Goal: Task Accomplishment & Management: Manage account settings

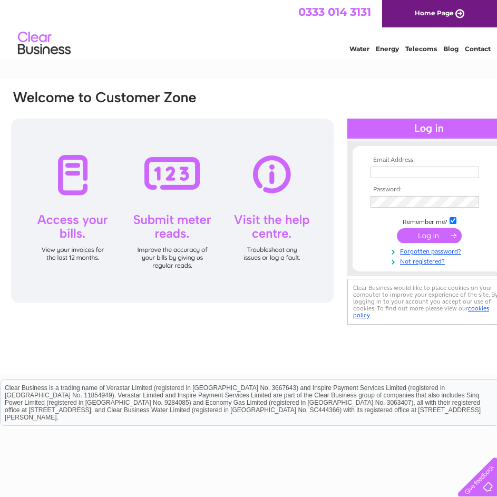
click at [401, 172] on input "text" at bounding box center [425, 173] width 109 height 12
type input "peteworthington@gmail.com"
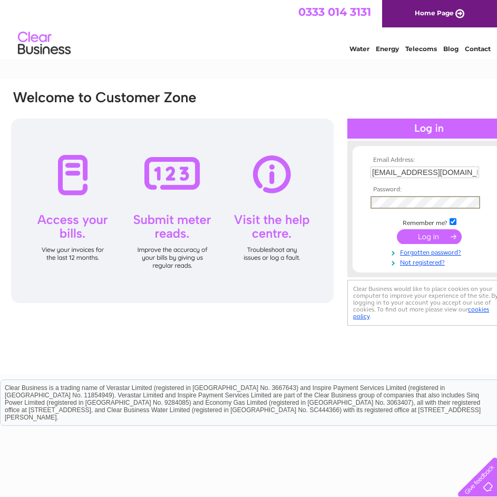
click at [427, 234] on input "submit" at bounding box center [429, 236] width 65 height 15
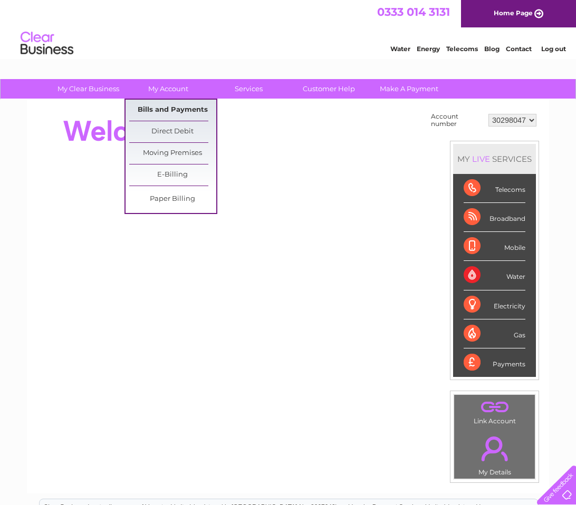
click at [160, 110] on link "Bills and Payments" at bounding box center [172, 110] width 87 height 21
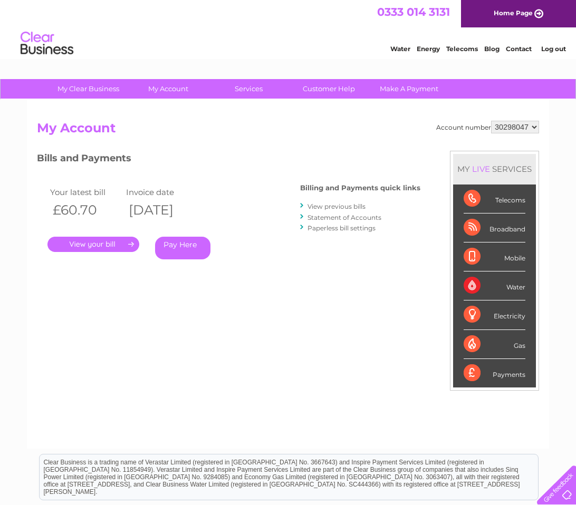
click at [332, 206] on link "View previous bills" at bounding box center [336, 206] width 58 height 8
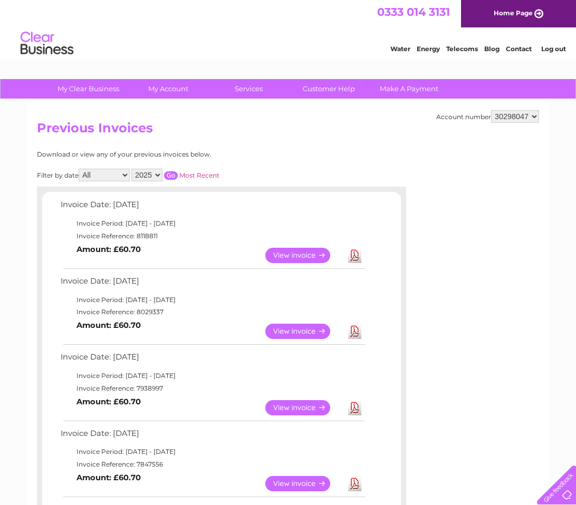
click at [160, 172] on select "2025 2024" at bounding box center [146, 175] width 31 height 13
select select "2024"
click at [132, 169] on select "2025 2024" at bounding box center [146, 175] width 31 height 13
click at [171, 176] on input "button" at bounding box center [171, 175] width 14 height 8
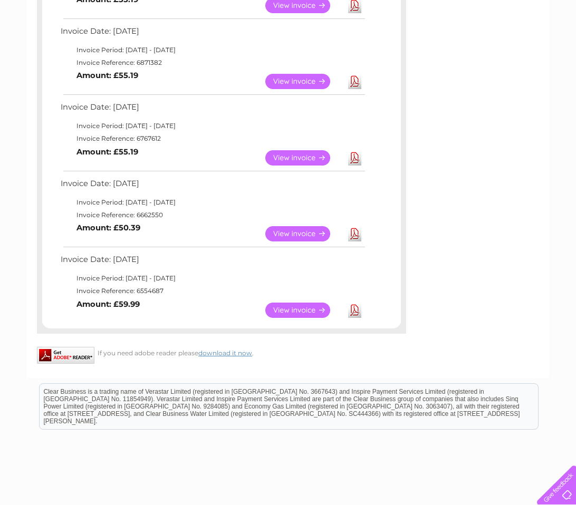
scroll to position [501, 0]
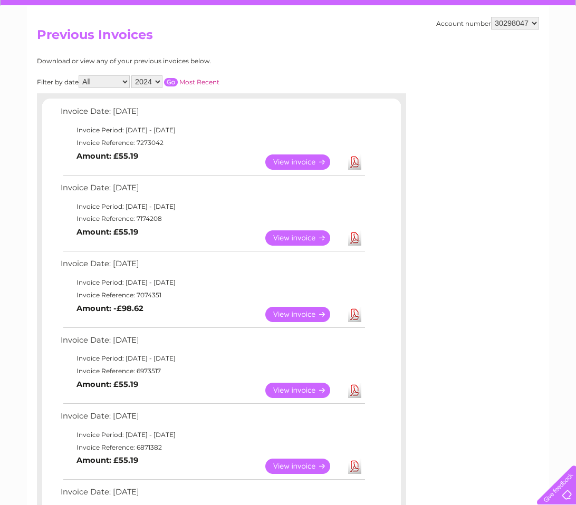
scroll to position [92, 0]
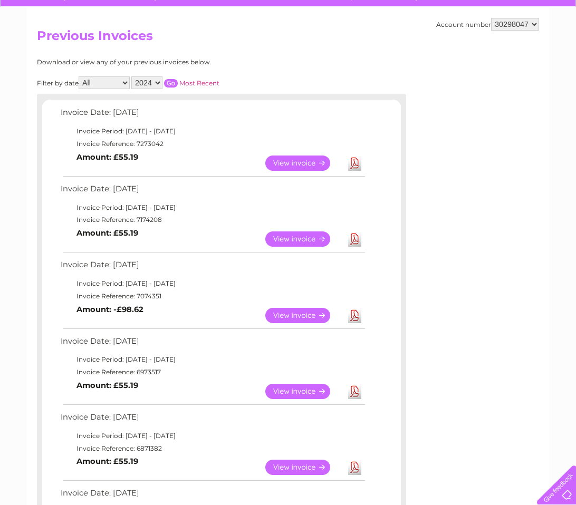
click at [292, 162] on link "View" at bounding box center [304, 163] width 78 height 15
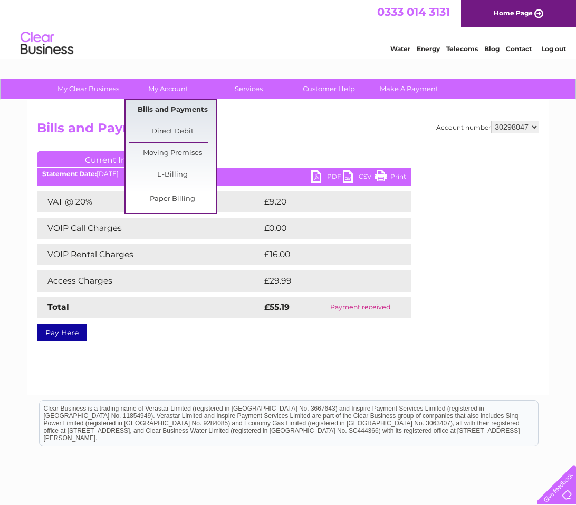
click at [165, 110] on link "Bills and Payments" at bounding box center [172, 110] width 87 height 21
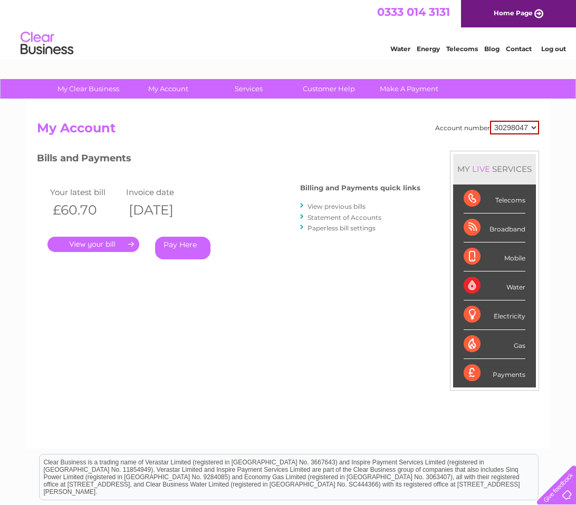
click at [96, 243] on link "." at bounding box center [93, 244] width 92 height 15
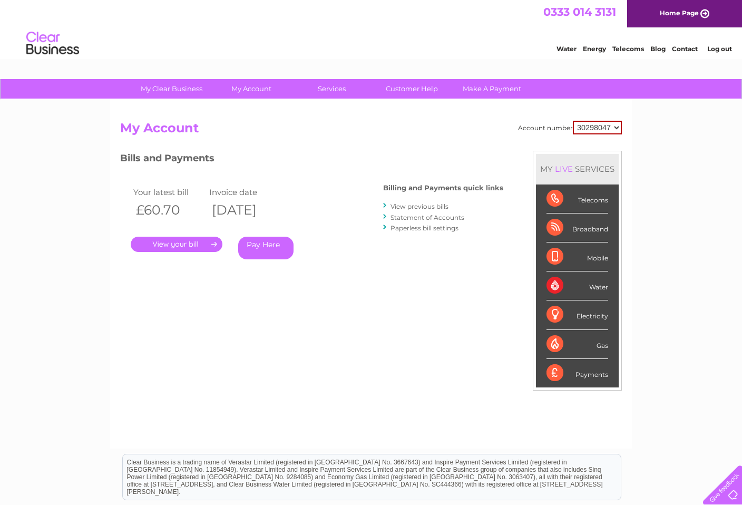
click at [165, 247] on link "." at bounding box center [177, 244] width 92 height 15
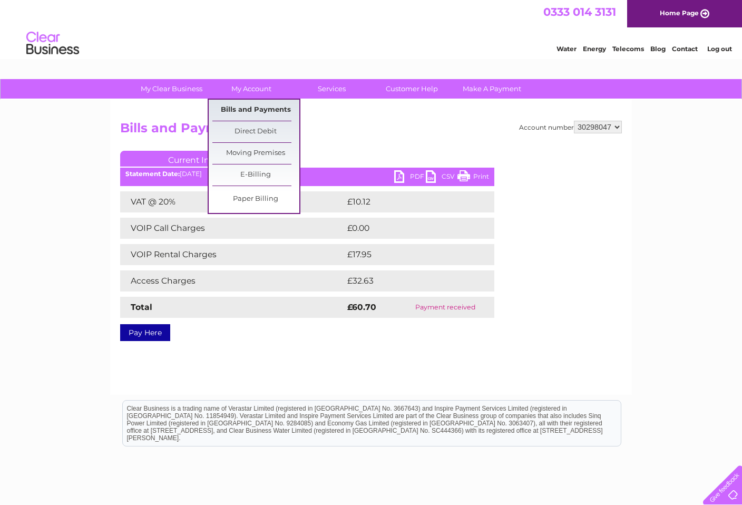
click at [246, 108] on link "Bills and Payments" at bounding box center [256, 110] width 87 height 21
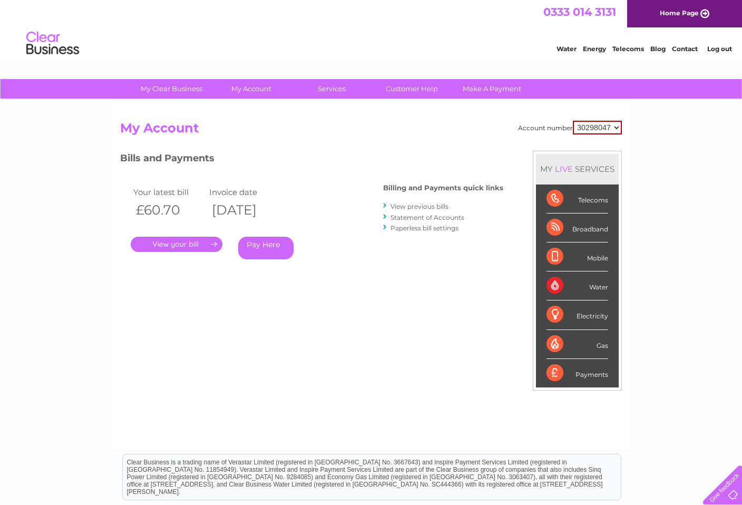
click at [413, 208] on link "View previous bills" at bounding box center [420, 206] width 58 height 8
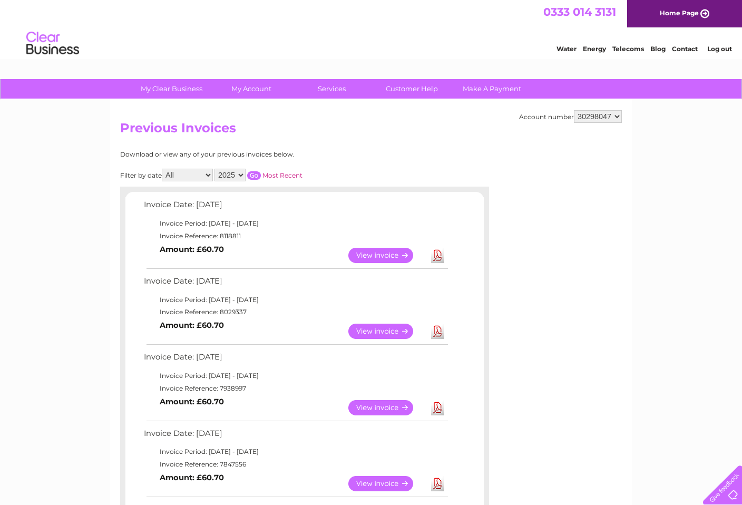
click at [244, 175] on select "2025 2024" at bounding box center [230, 175] width 31 height 13
select select "2024"
click at [216, 169] on select "2025 2024" at bounding box center [230, 175] width 31 height 13
click at [255, 174] on input "button" at bounding box center [254, 175] width 14 height 8
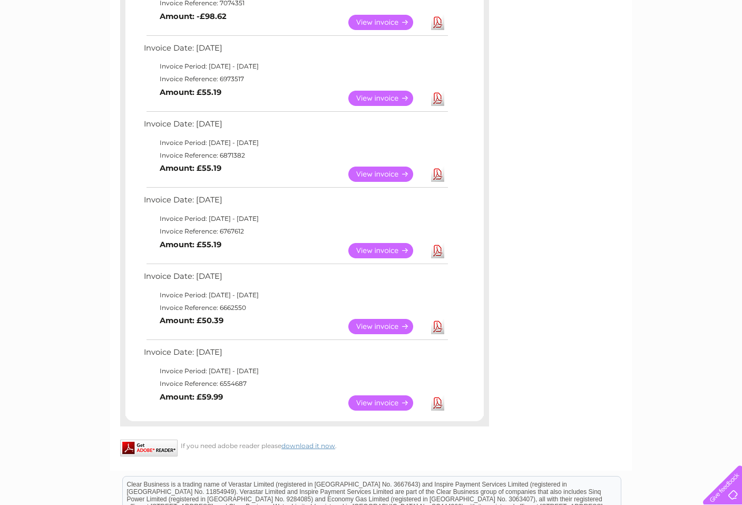
scroll to position [382, 0]
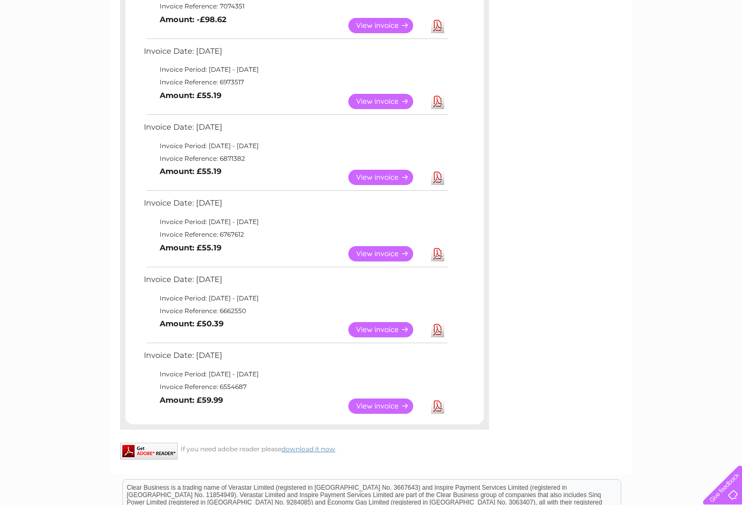
click at [366, 255] on link "View" at bounding box center [388, 253] width 78 height 15
